Goal: Task Accomplishment & Management: Use online tool/utility

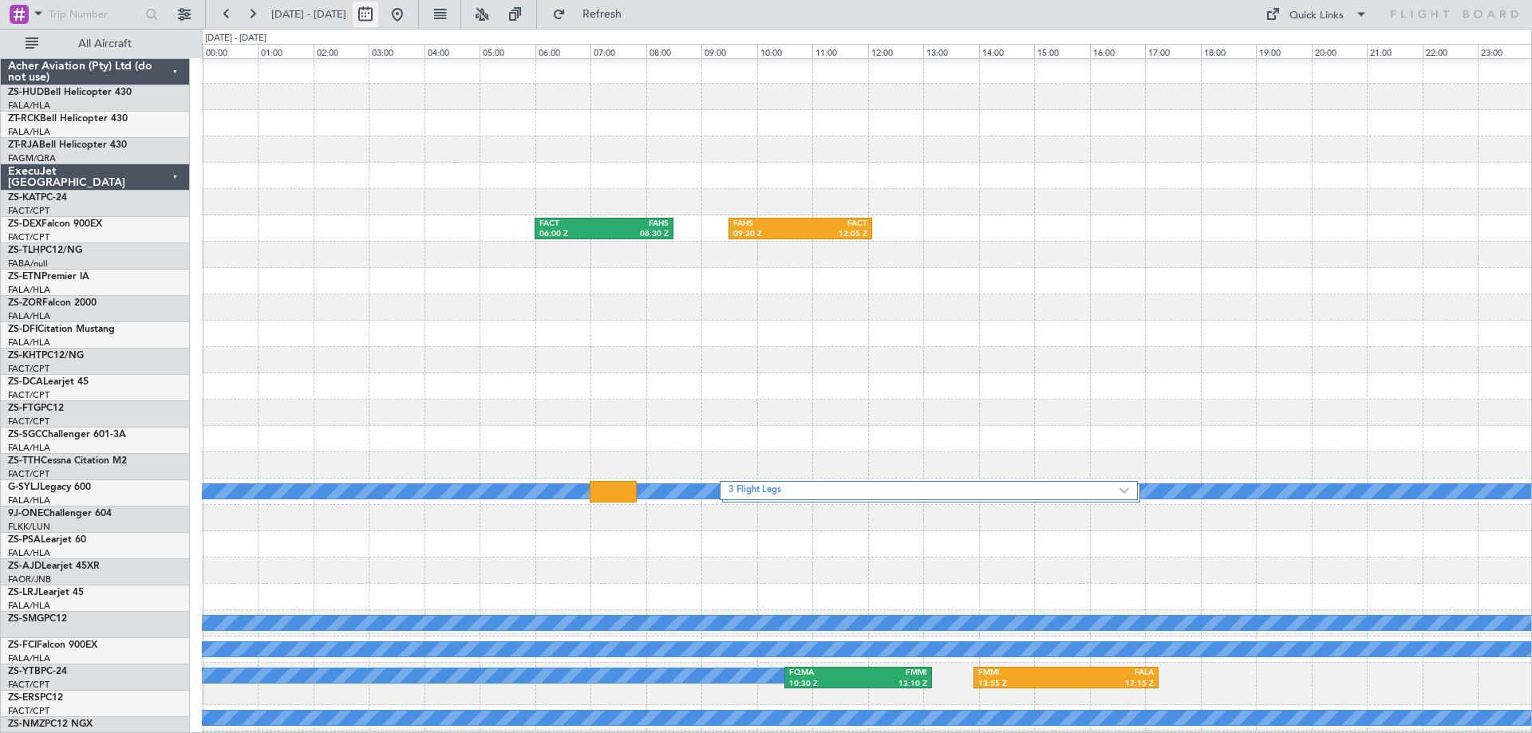
scroll to position [160, 0]
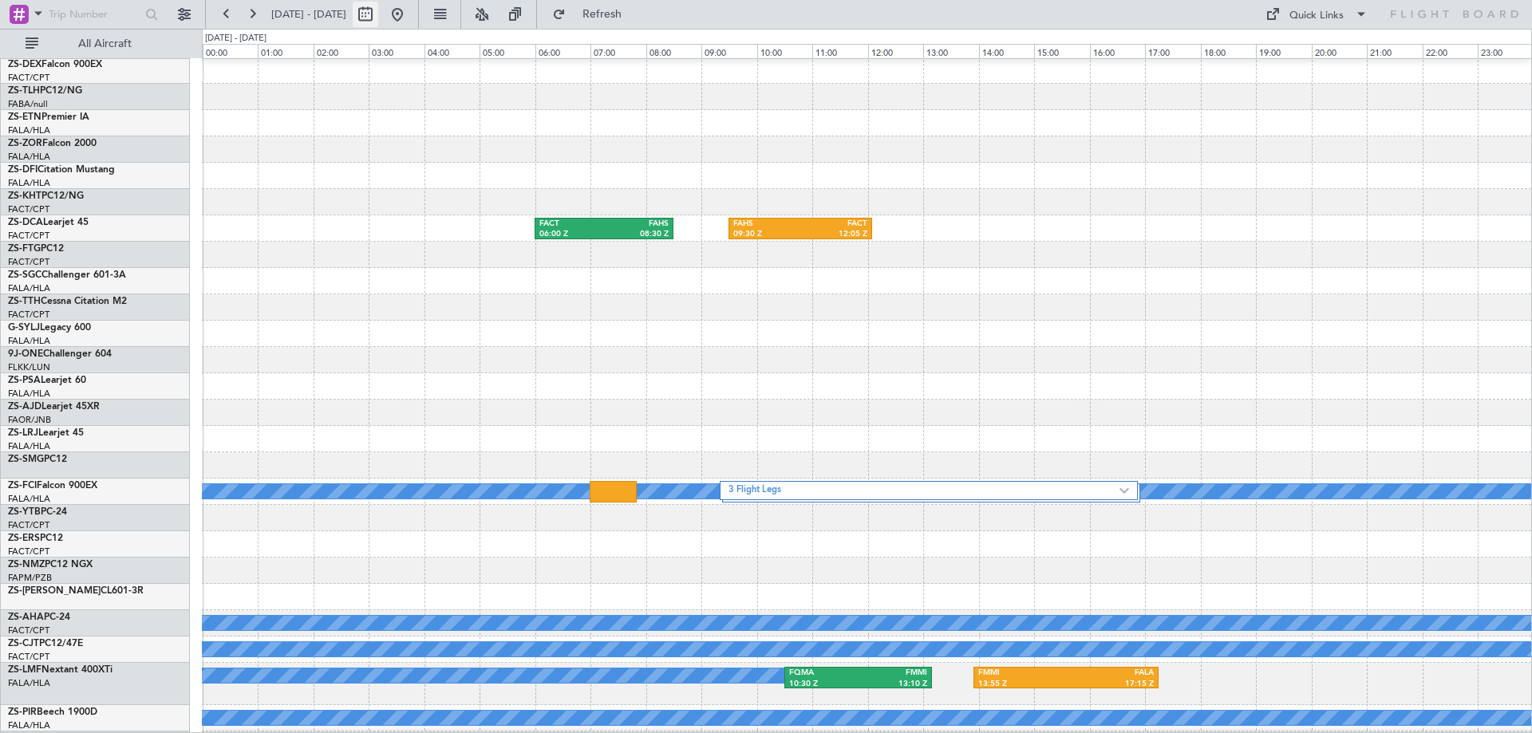
click at [378, 18] on button at bounding box center [366, 15] width 26 height 26
select select "10"
select select "2025"
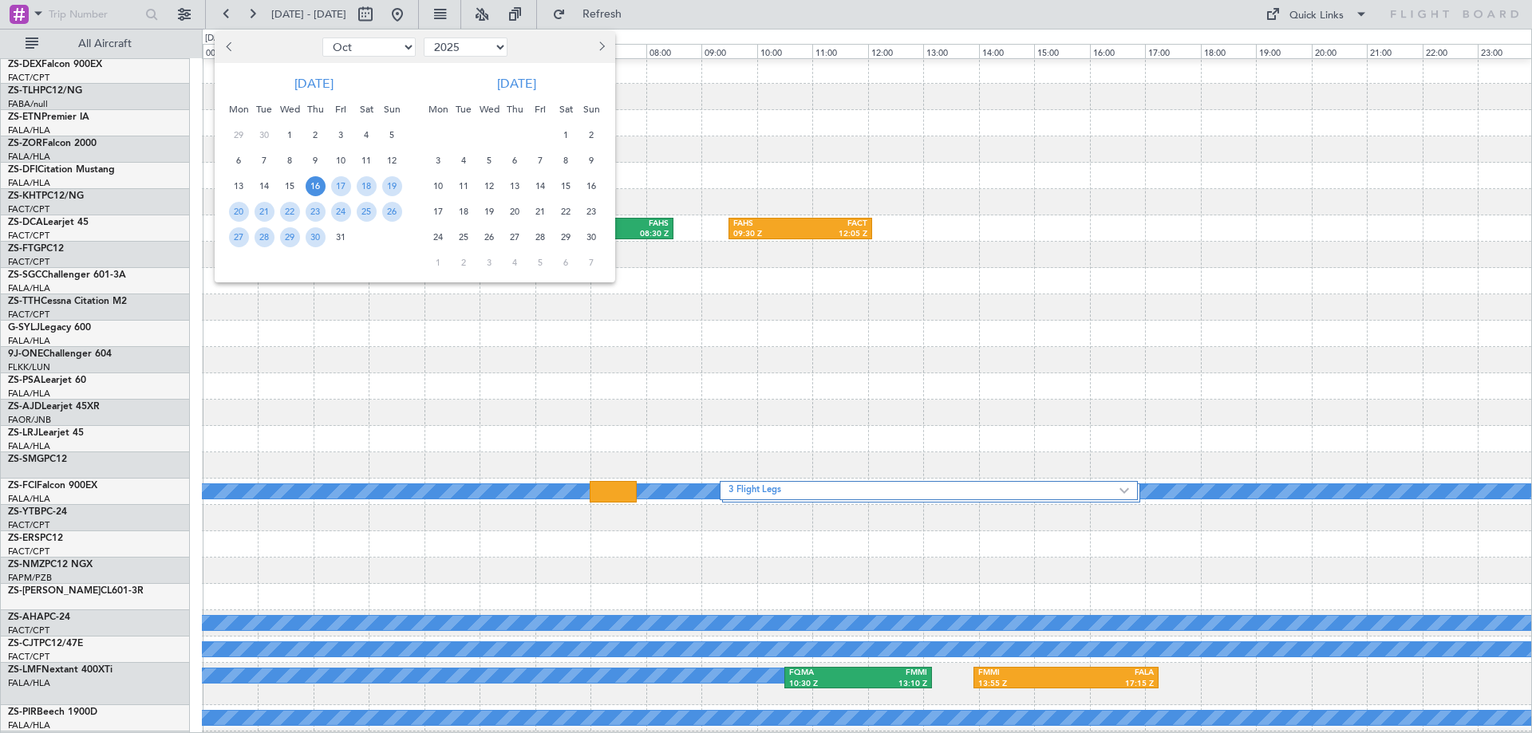
click at [228, 47] on span "Previous month" at bounding box center [231, 46] width 10 height 10
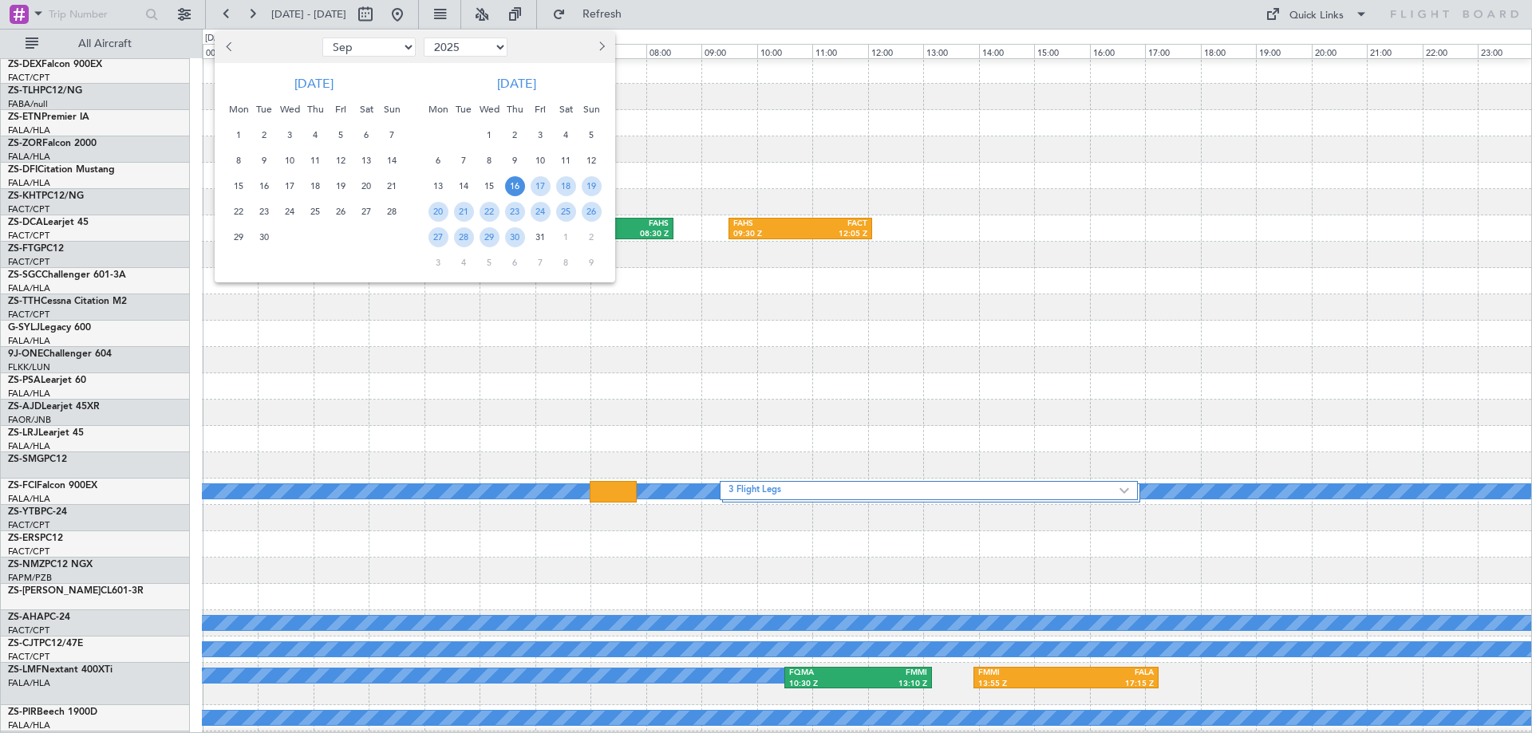
click at [228, 47] on span "Previous month" at bounding box center [231, 46] width 10 height 10
select select "8"
click at [365, 241] on span "30" at bounding box center [367, 237] width 20 height 20
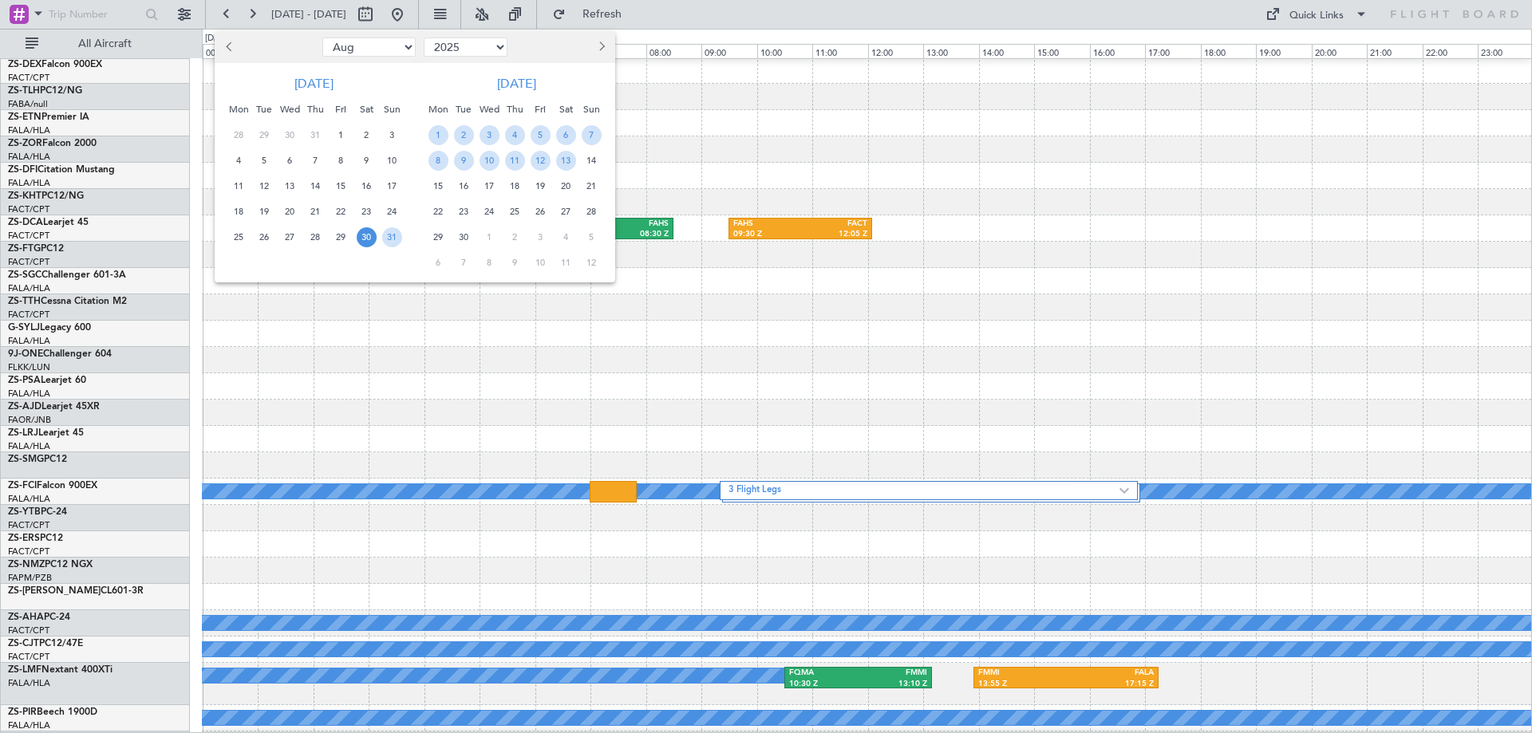
click at [365, 241] on span "30" at bounding box center [367, 237] width 20 height 20
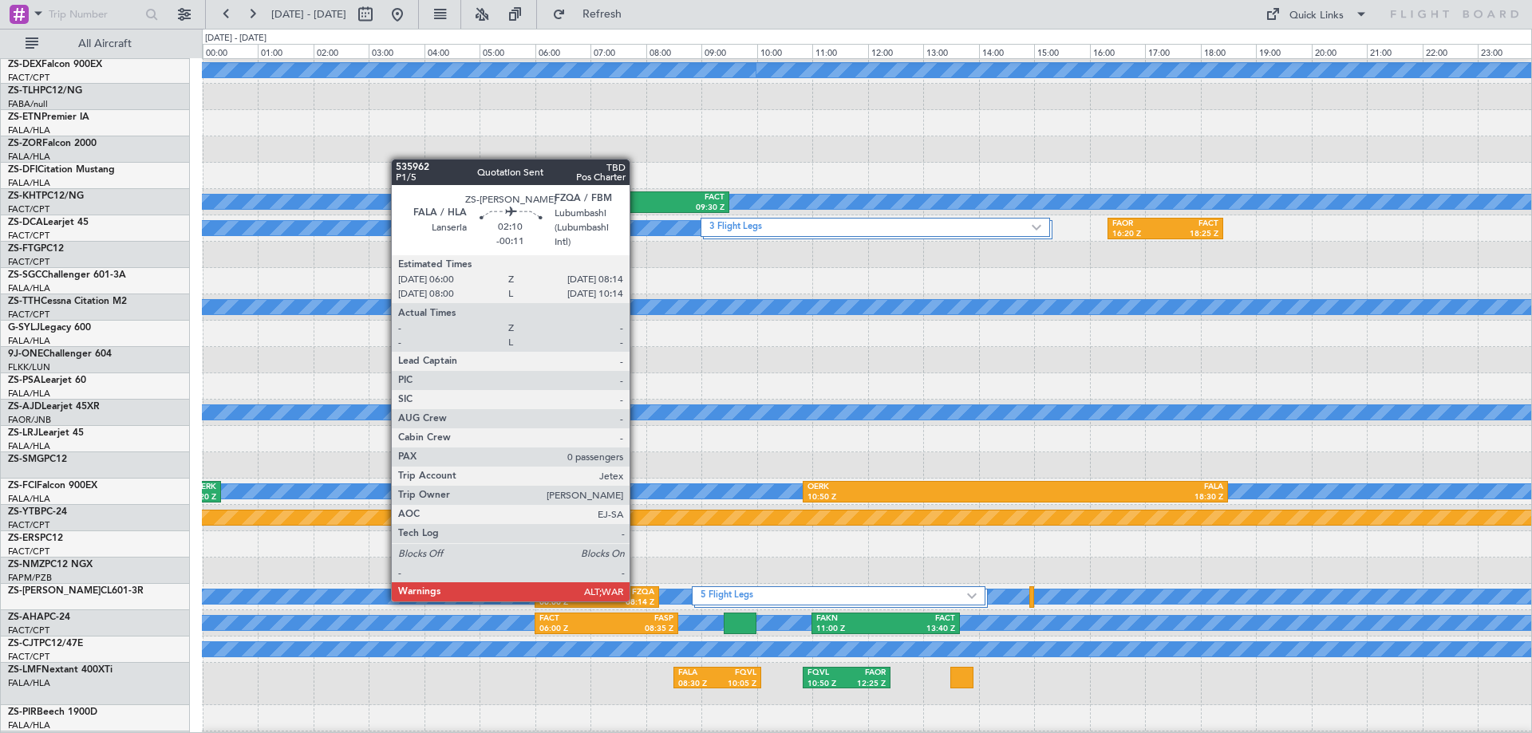
click at [637, 600] on div "08:14 Z" at bounding box center [625, 603] width 57 height 11
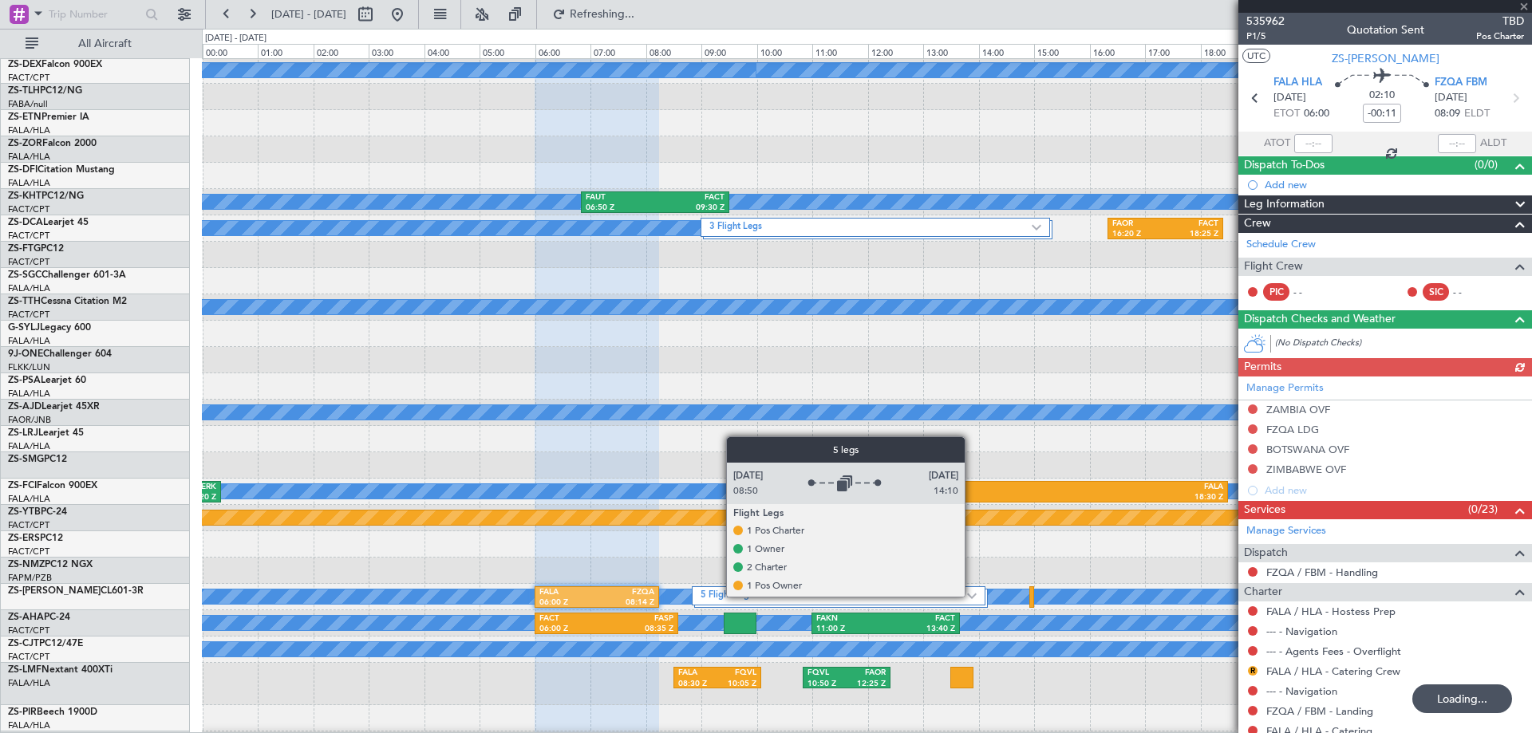
click at [972, 596] on img at bounding box center [972, 596] width 10 height 6
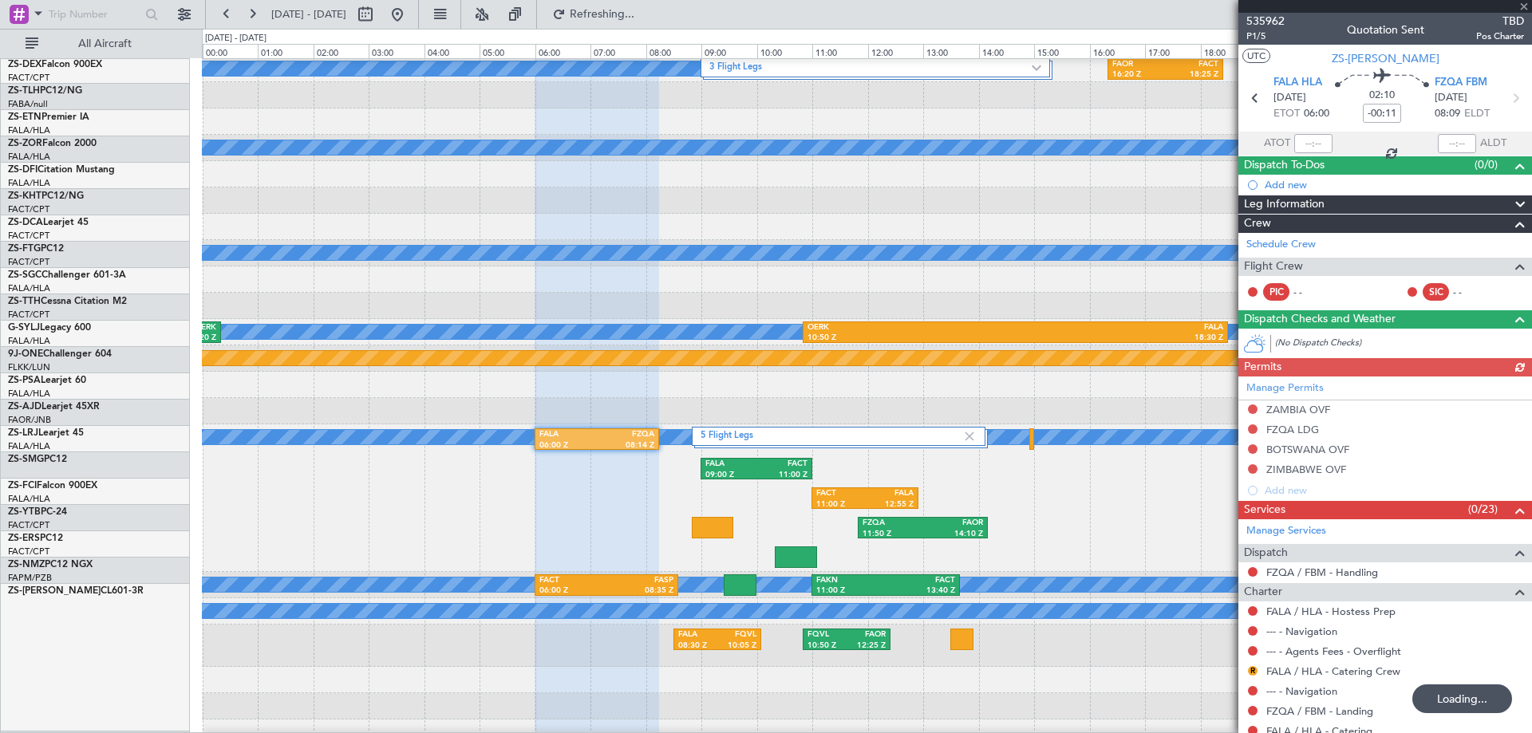
scroll to position [319, 0]
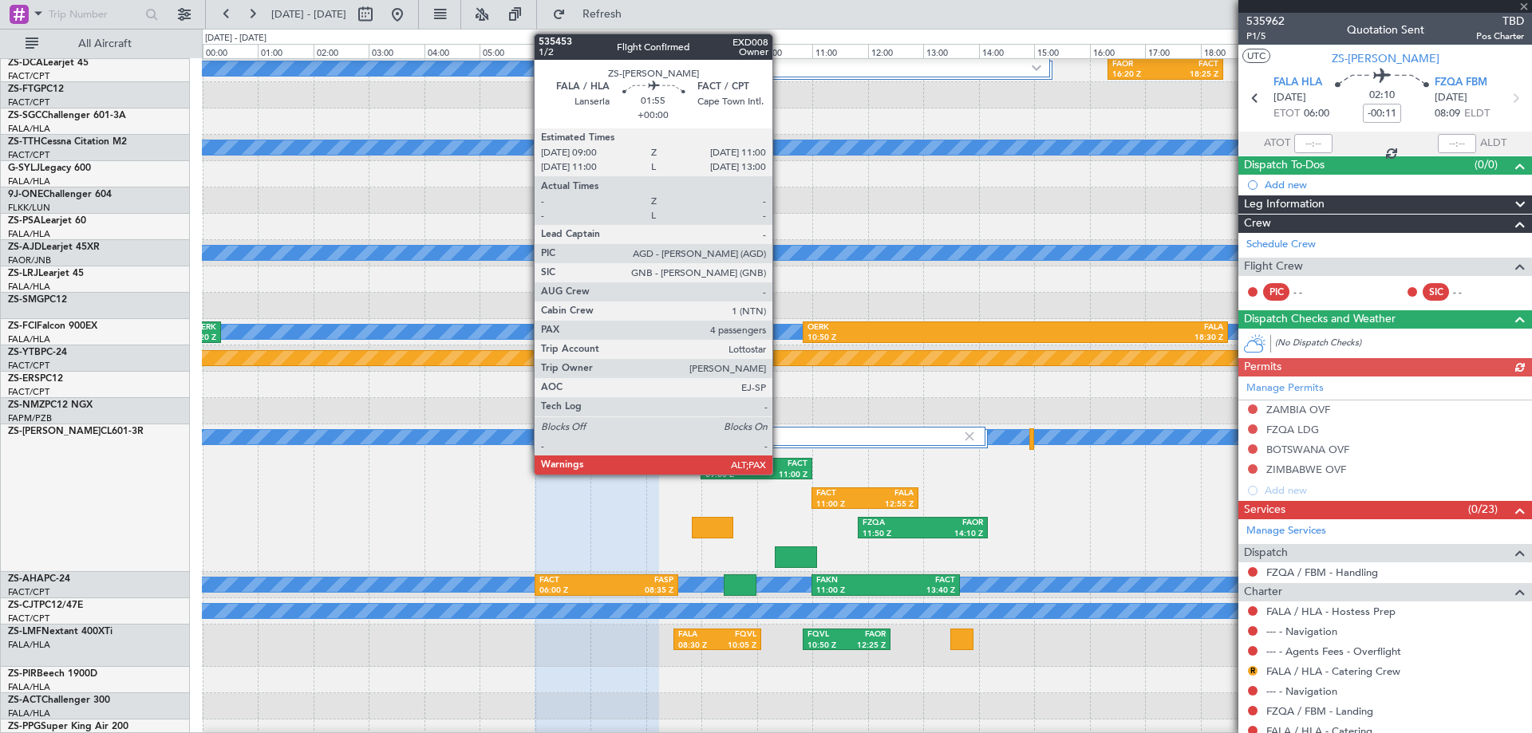
click at [780, 468] on div "FACT" at bounding box center [782, 464] width 51 height 11
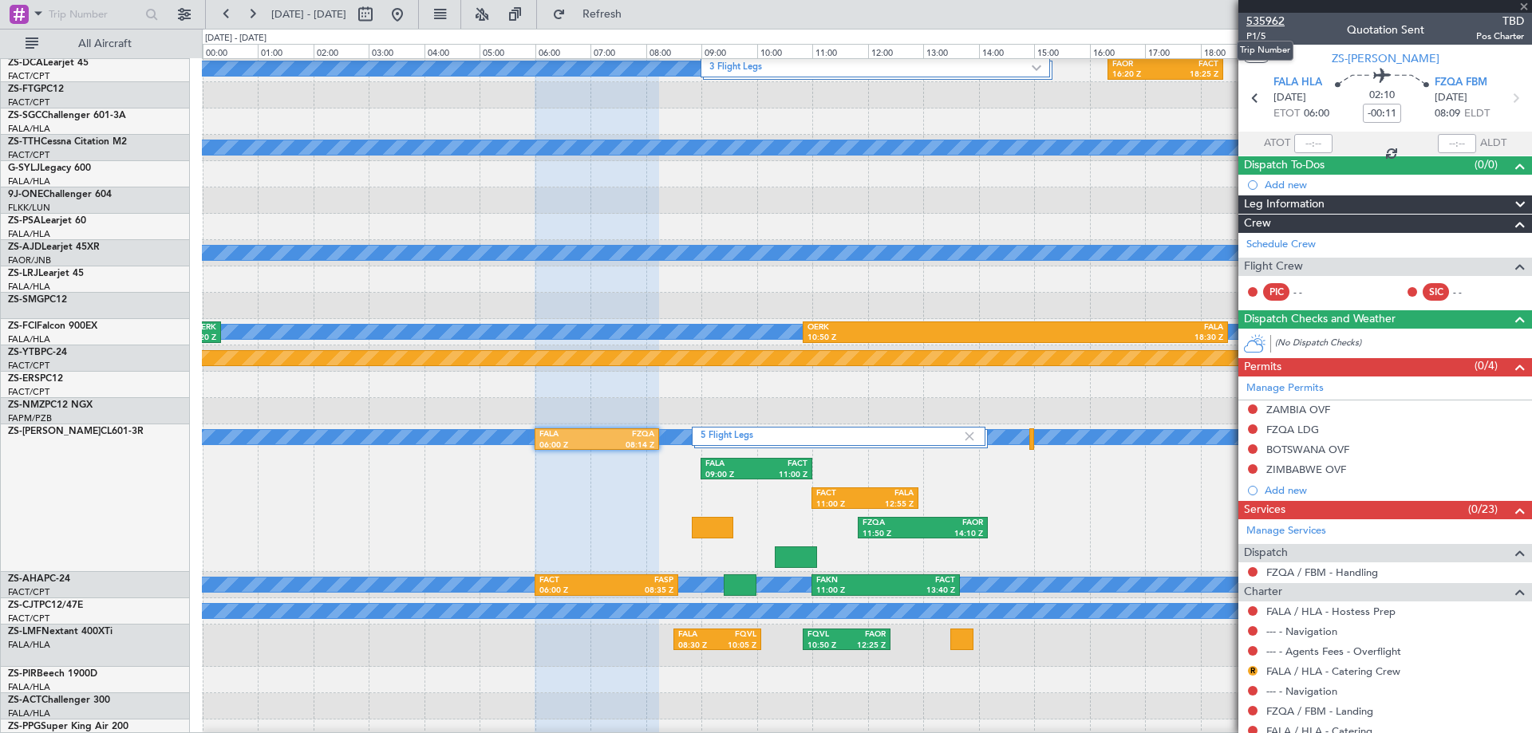
click at [1276, 19] on span "535962" at bounding box center [1265, 21] width 38 height 17
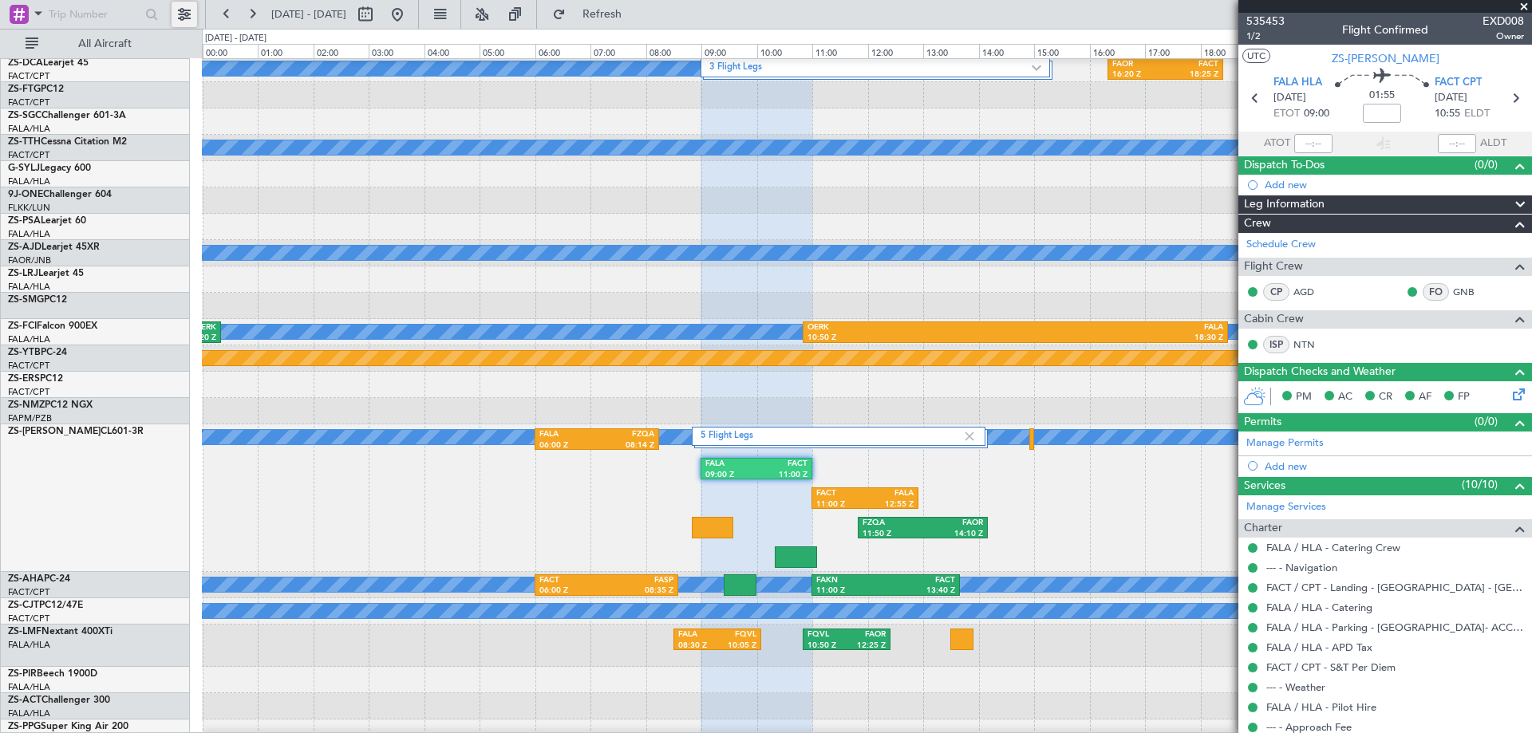
click at [187, 16] on button at bounding box center [185, 15] width 26 height 26
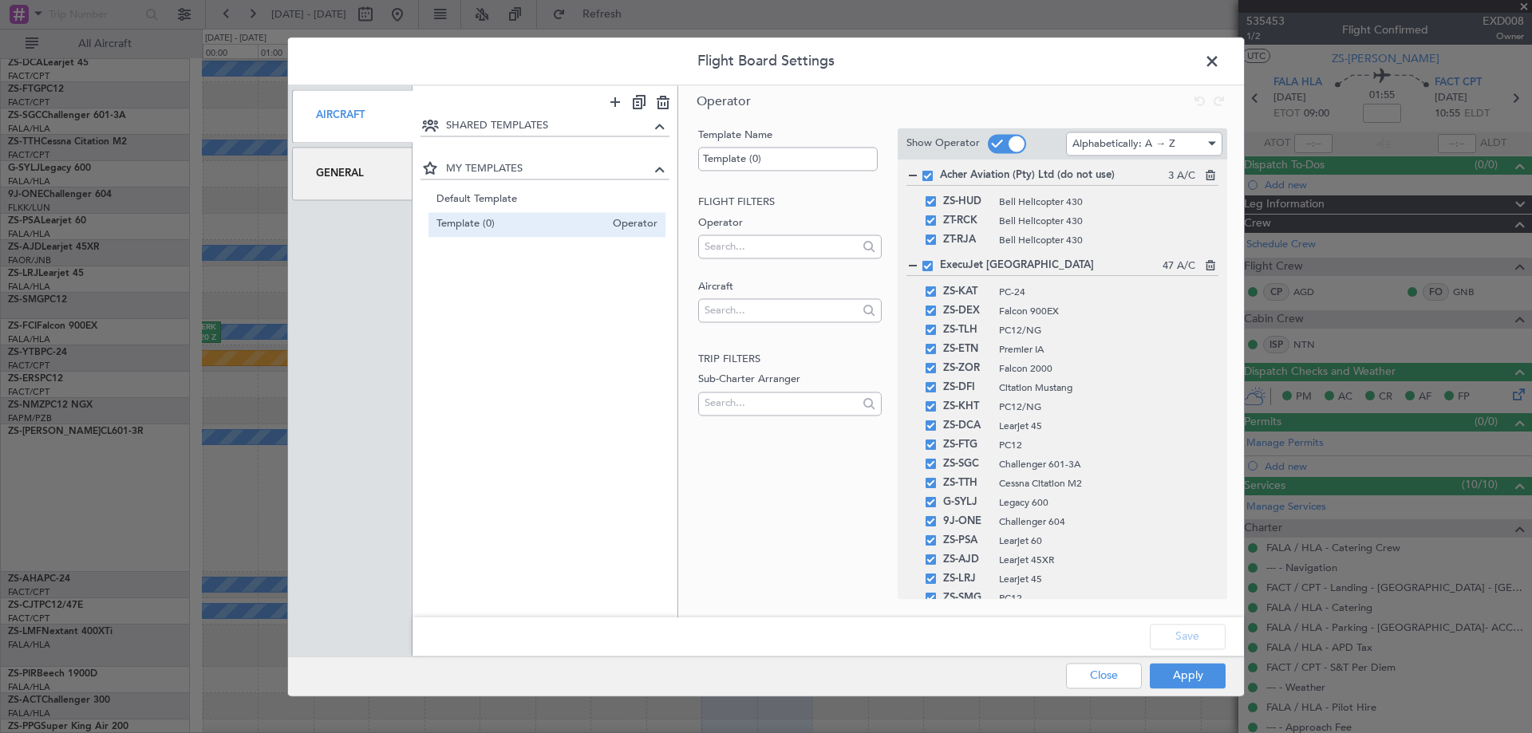
click at [342, 183] on div "General" at bounding box center [352, 173] width 120 height 53
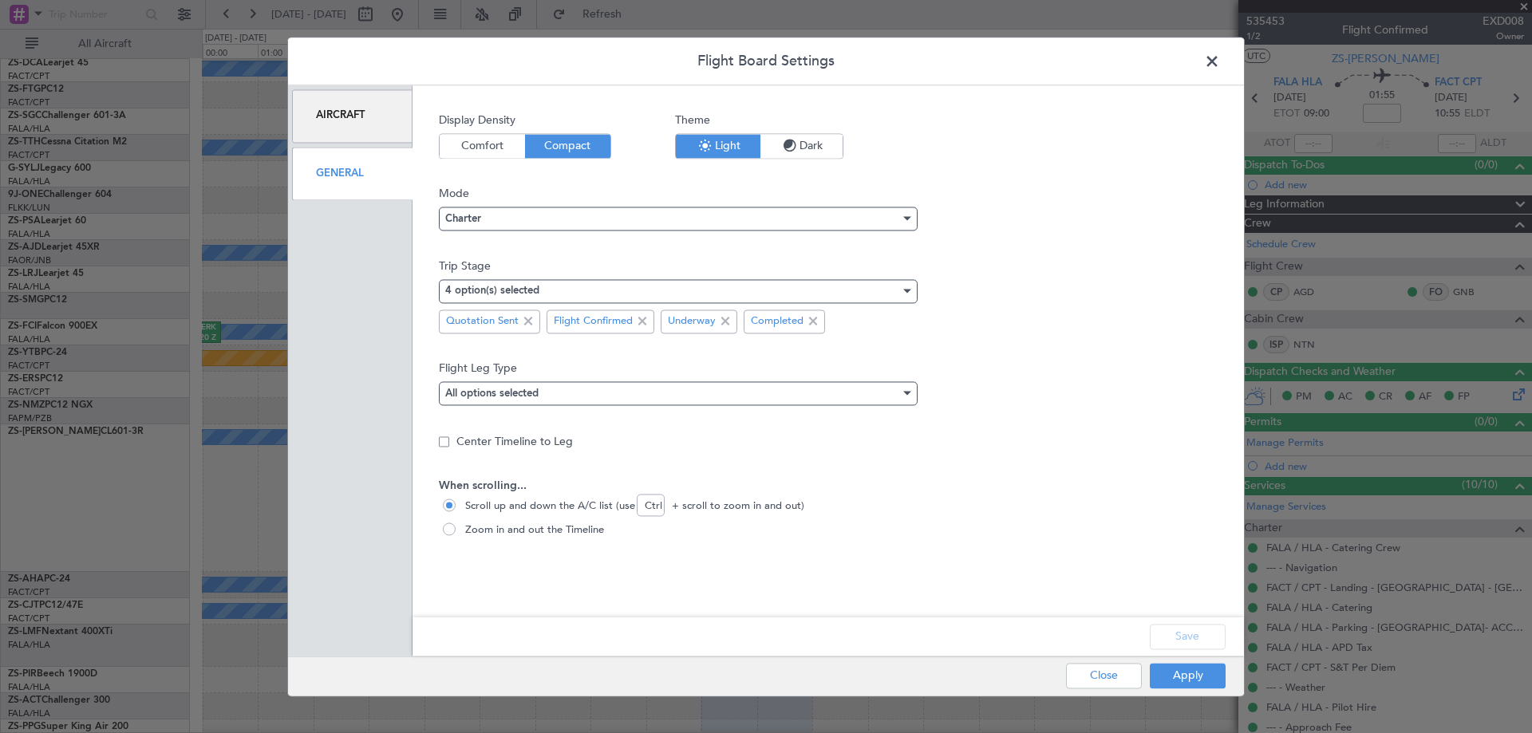
drag, startPoint x: 523, startPoint y: 320, endPoint x: 725, endPoint y: 496, distance: 267.6
click at [524, 320] on span at bounding box center [528, 321] width 19 height 19
click at [1182, 668] on button "Apply" at bounding box center [1188, 676] width 76 height 26
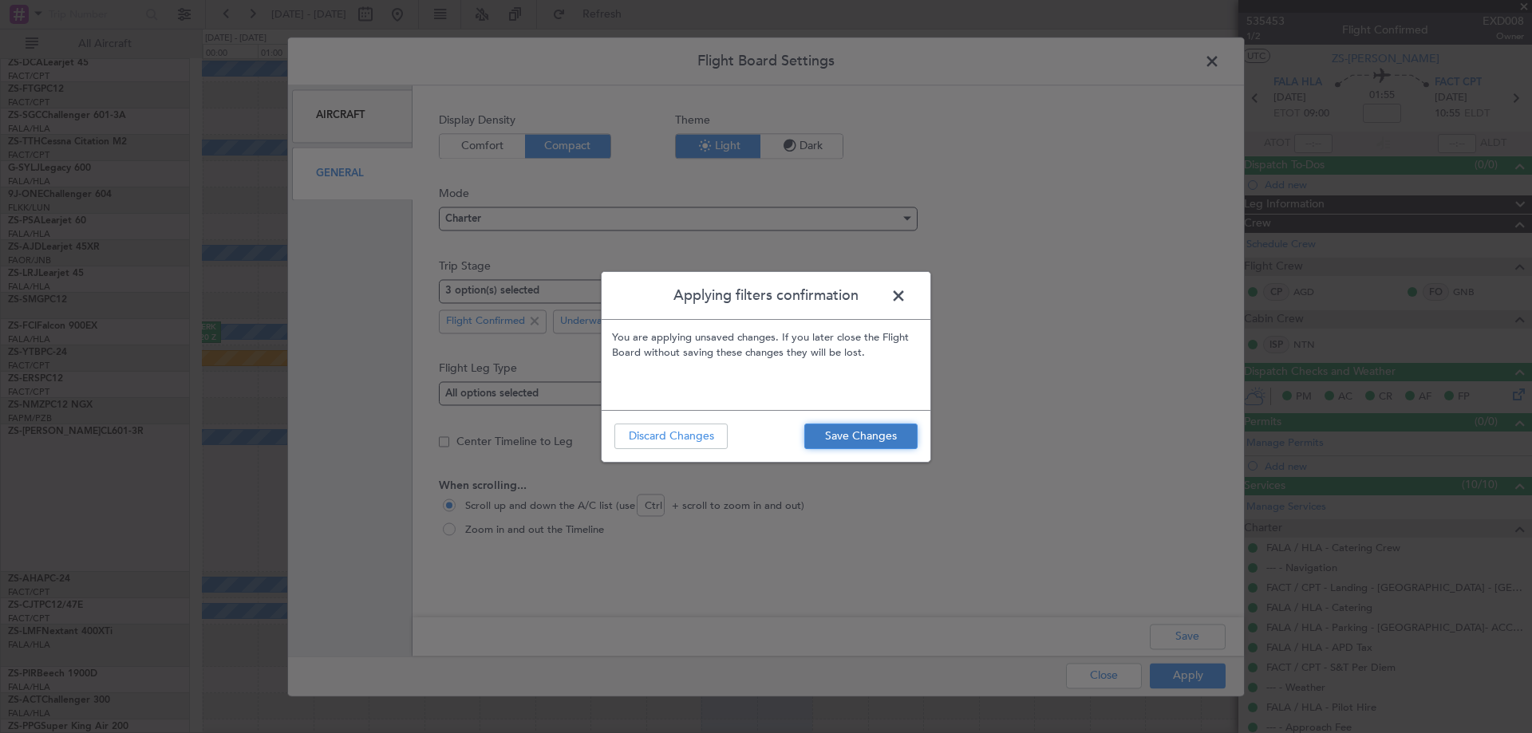
click at [829, 436] on button "Save Changes" at bounding box center [860, 437] width 113 height 26
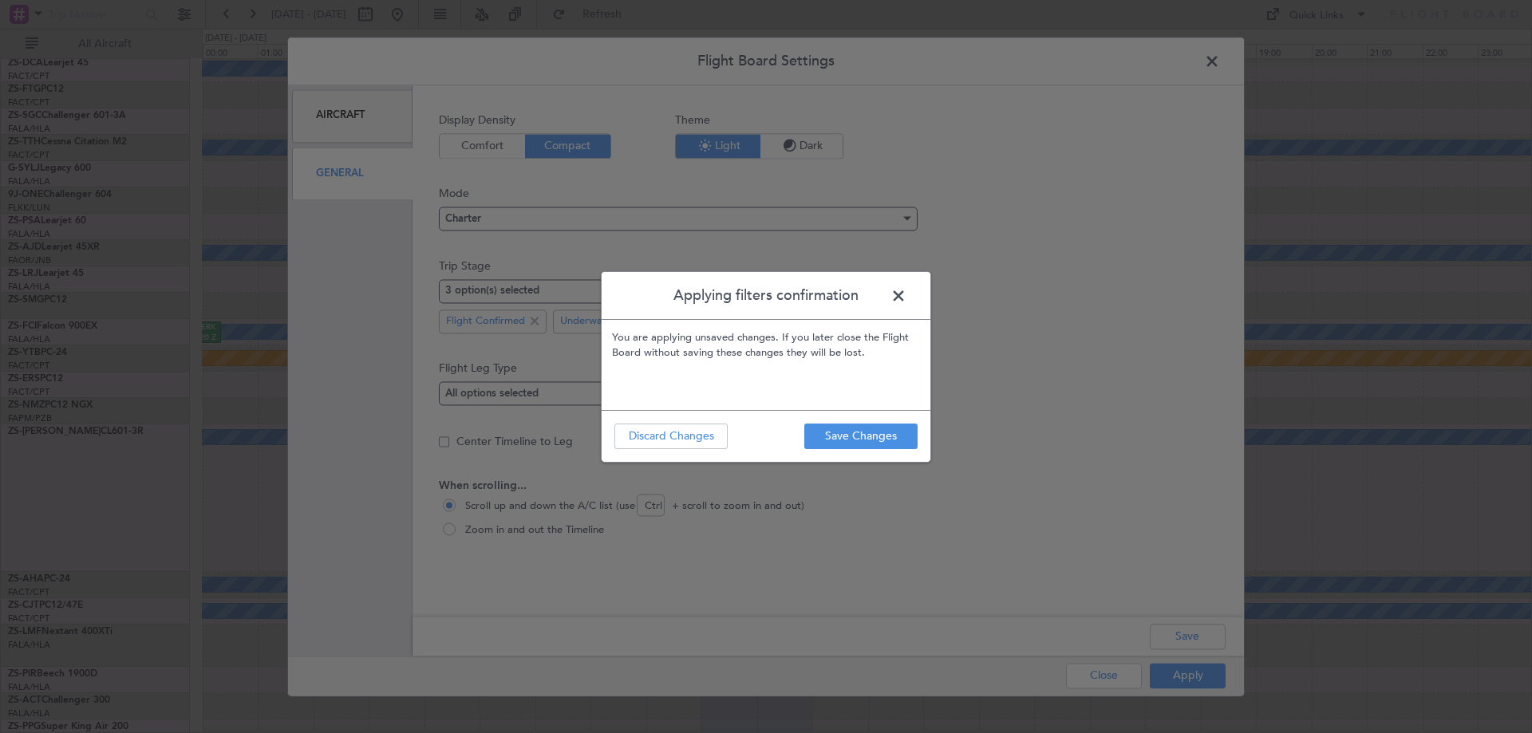
type input "0"
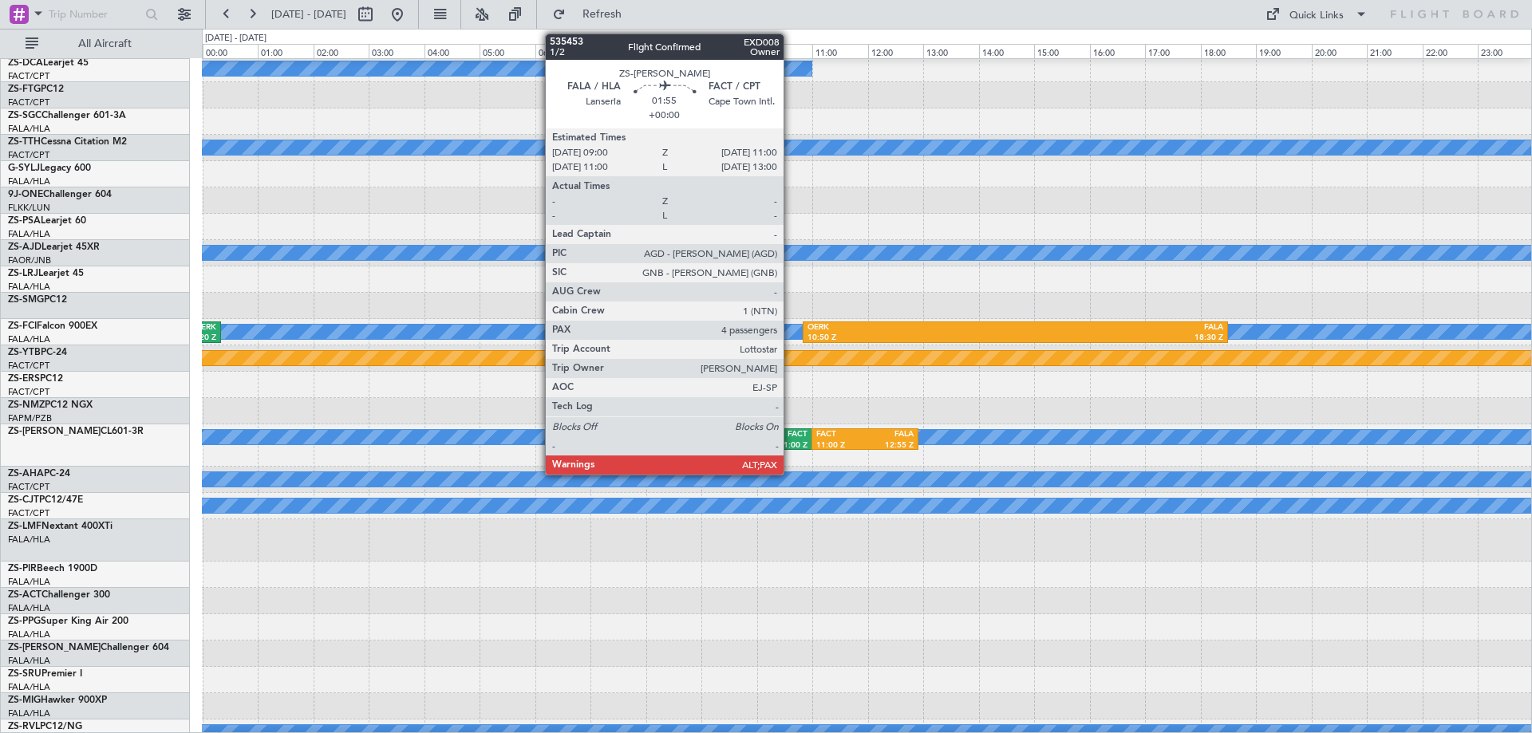
click at [791, 432] on div "FACT" at bounding box center [782, 434] width 51 height 11
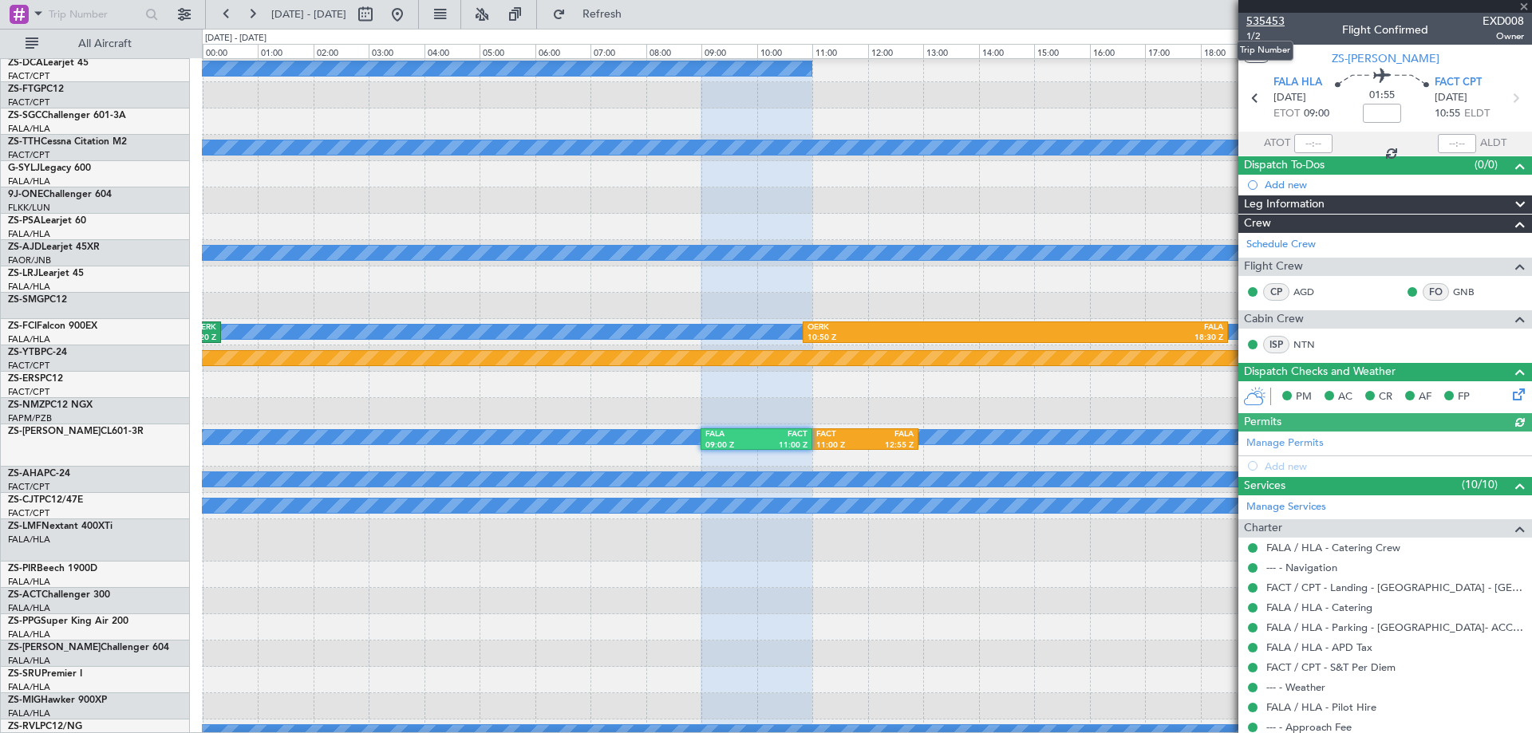
click at [1263, 22] on span "535453" at bounding box center [1265, 21] width 38 height 17
